Goal: Navigation & Orientation: Find specific page/section

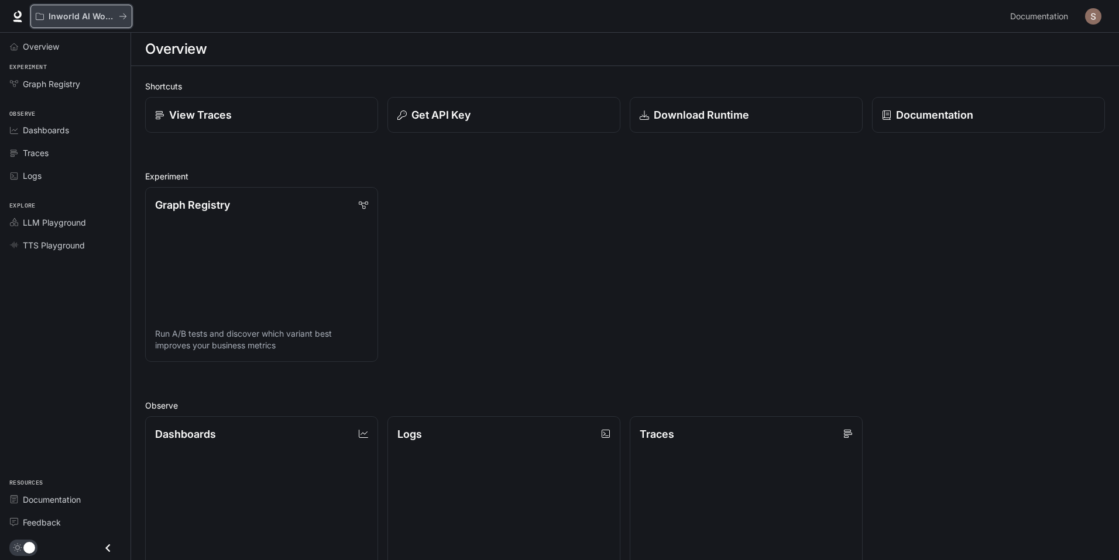
click at [123, 26] on button "Inworld AI Wonderland" at bounding box center [81, 16] width 102 height 23
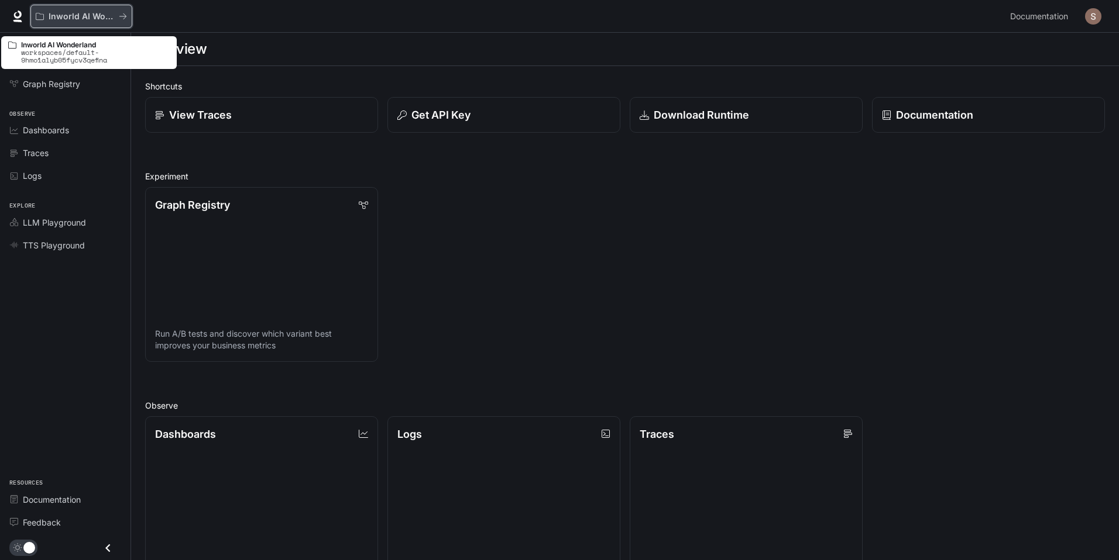
click at [122, 17] on icon "All workspaces" at bounding box center [123, 16] width 8 height 8
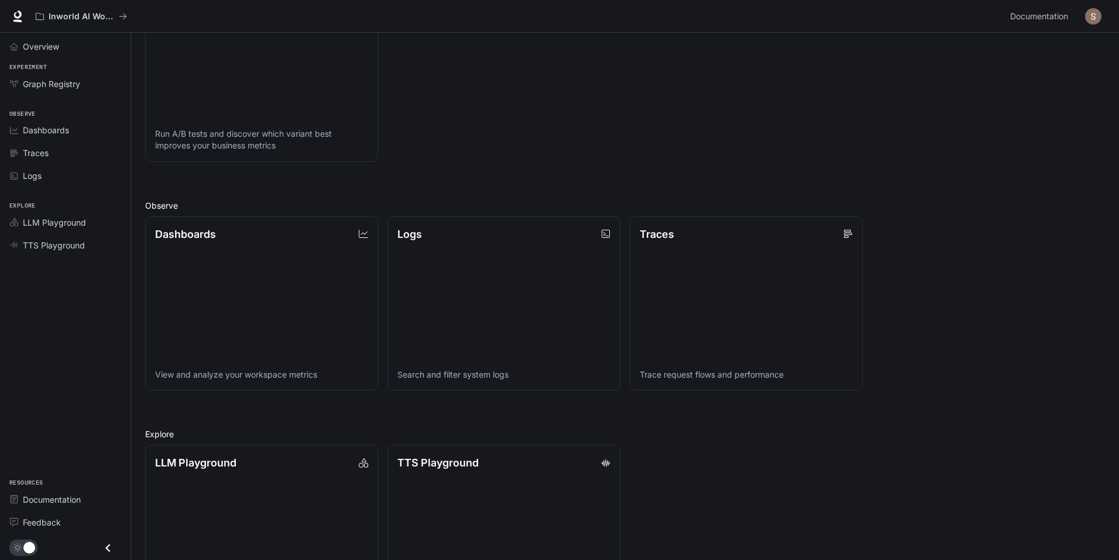
scroll to position [274, 0]
